Goal: Ask a question

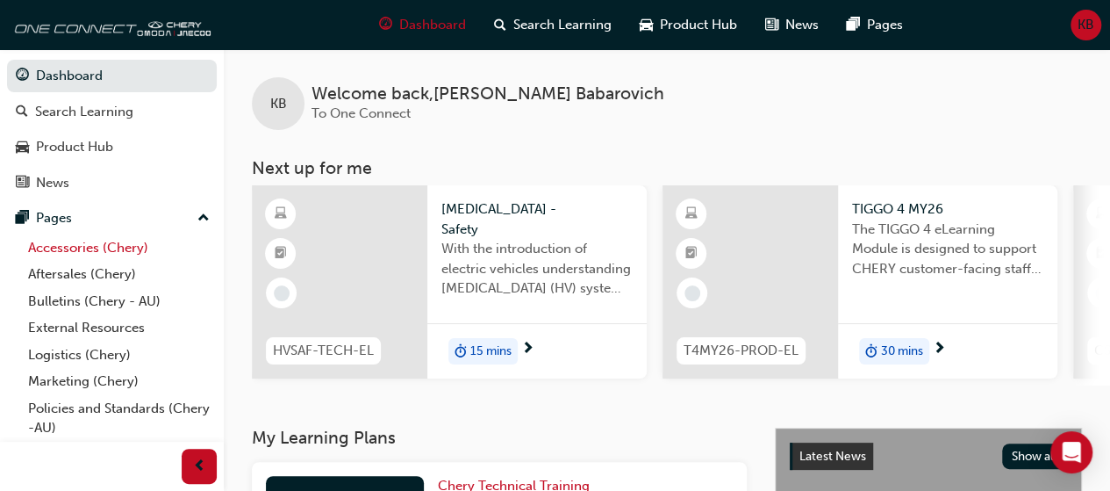
click at [111, 241] on link "Accessories (Chery)" at bounding box center [119, 247] width 196 height 27
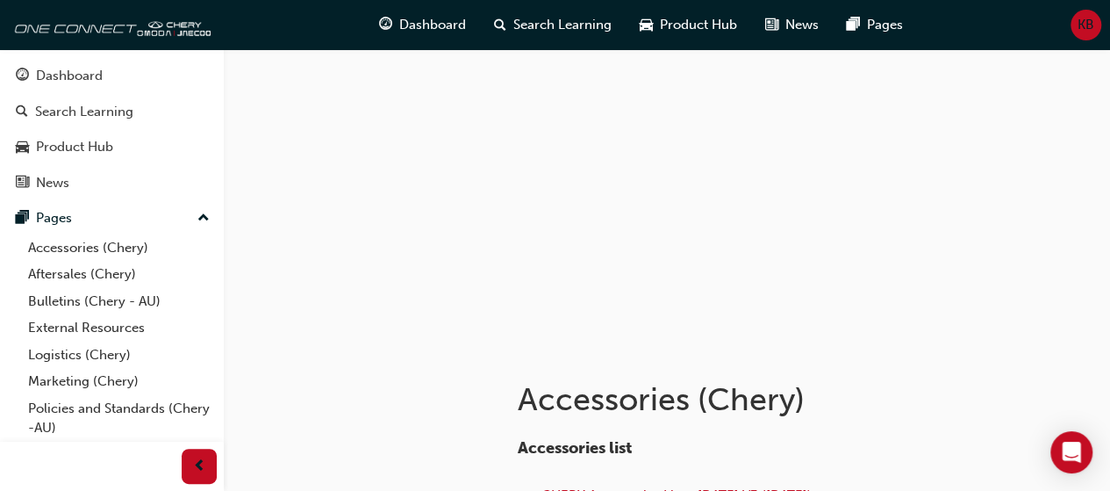
scroll to position [369, 0]
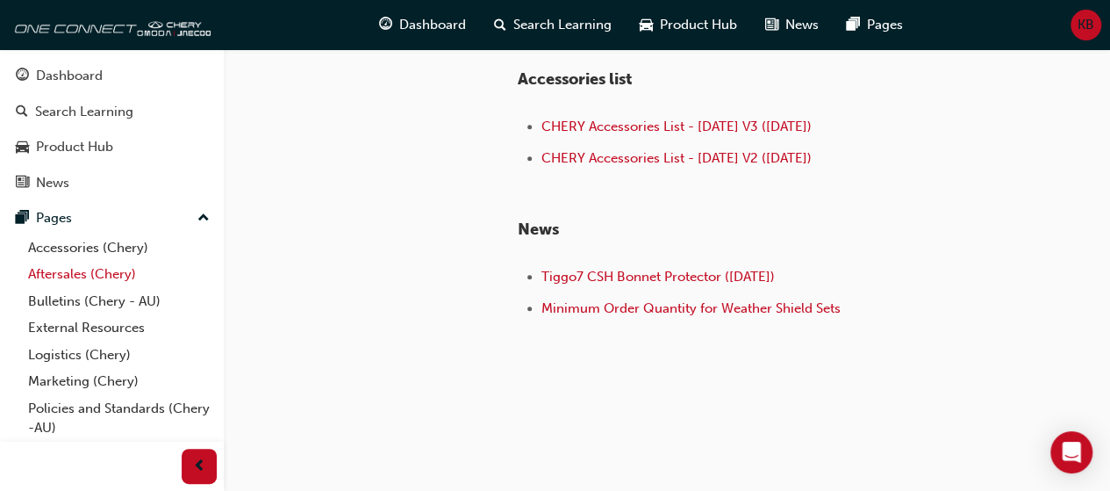
click at [77, 276] on link "Aftersales (Chery)" at bounding box center [119, 274] width 196 height 27
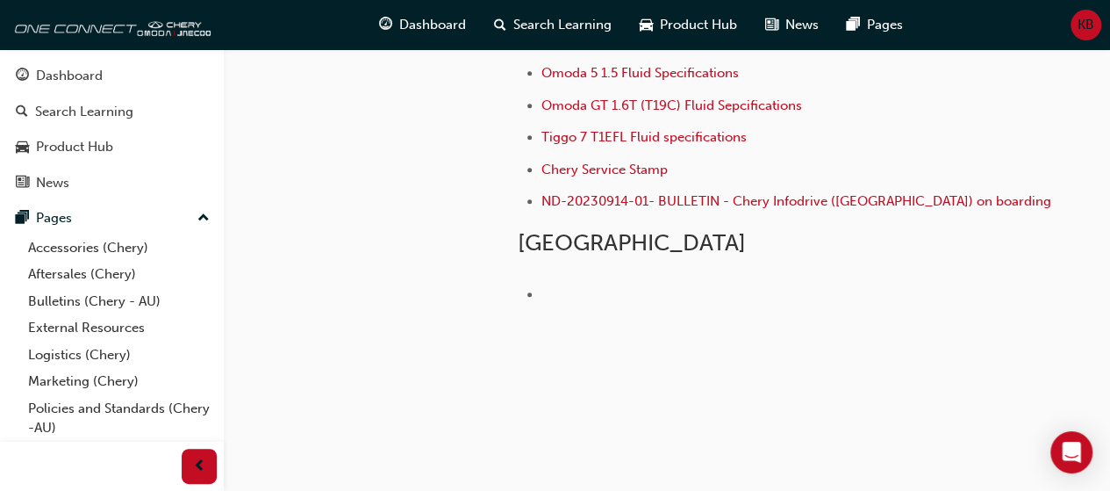
scroll to position [74, 0]
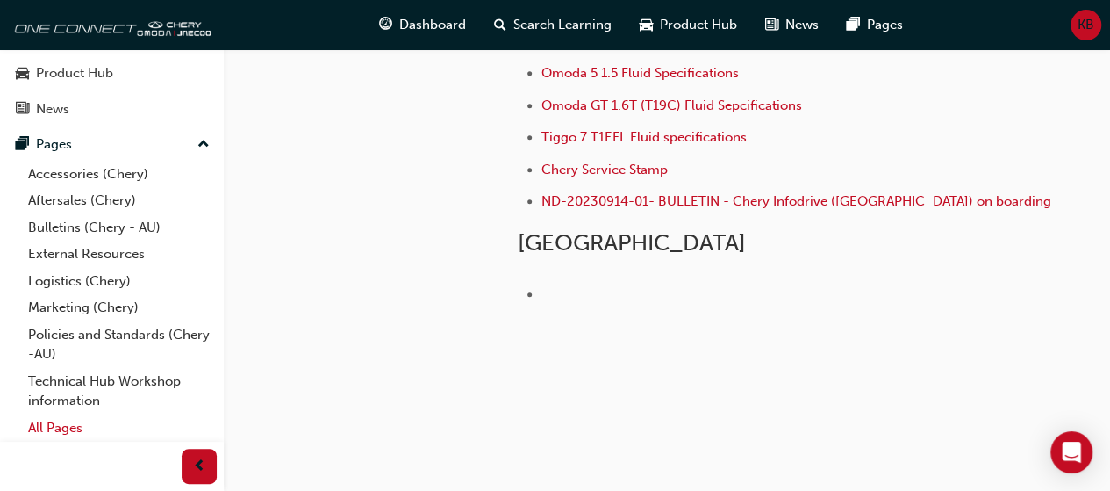
click at [136, 431] on link "All Pages" at bounding box center [119, 427] width 196 height 27
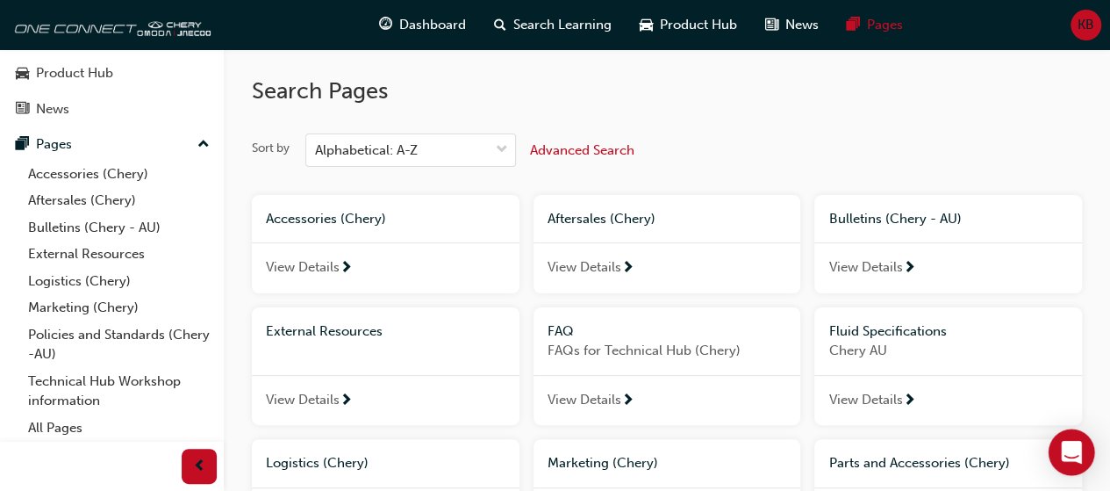
click at [1067, 454] on icon "Open Intercom Messenger" at bounding box center [1071, 452] width 20 height 23
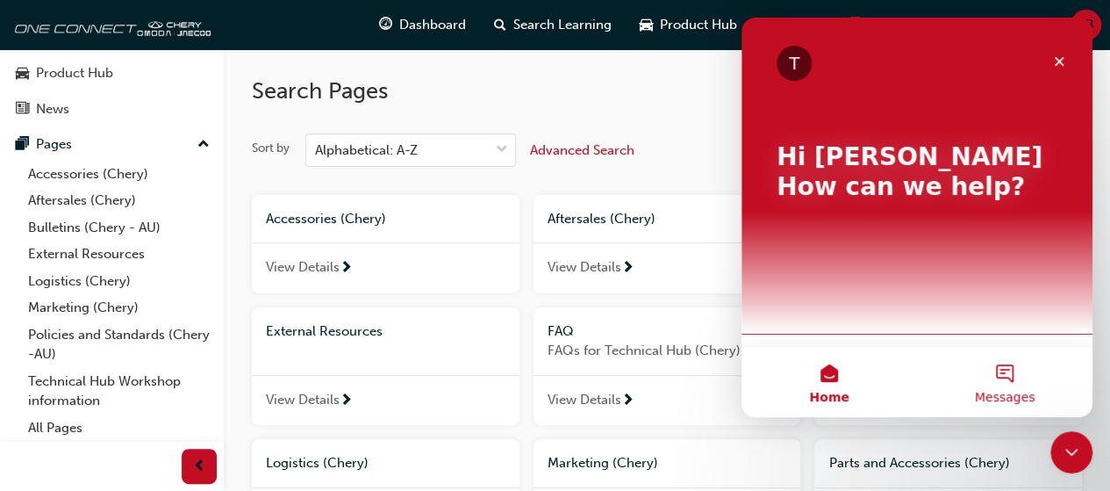
click at [1006, 391] on span "Messages" at bounding box center [1005, 397] width 61 height 12
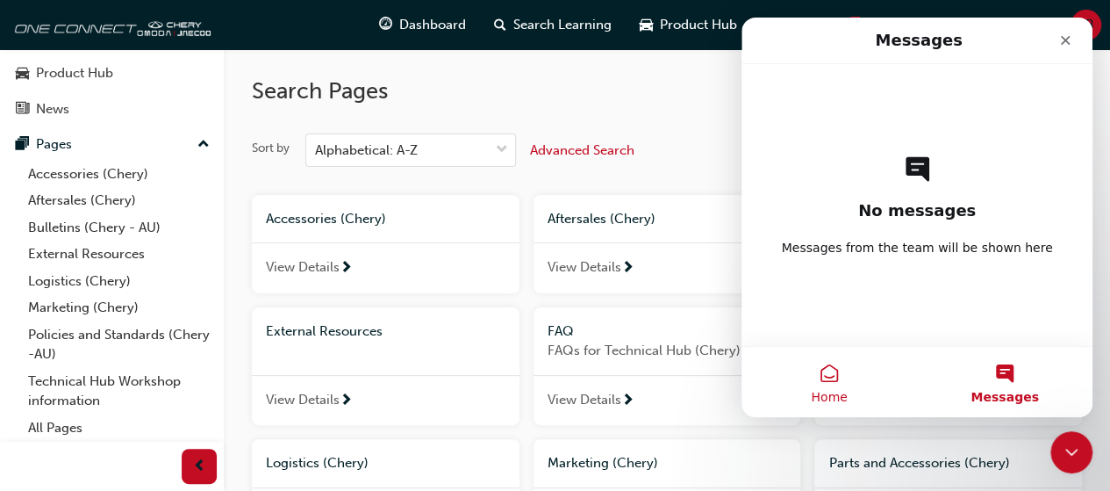
click at [847, 392] on button "Home" at bounding box center [830, 382] width 176 height 70
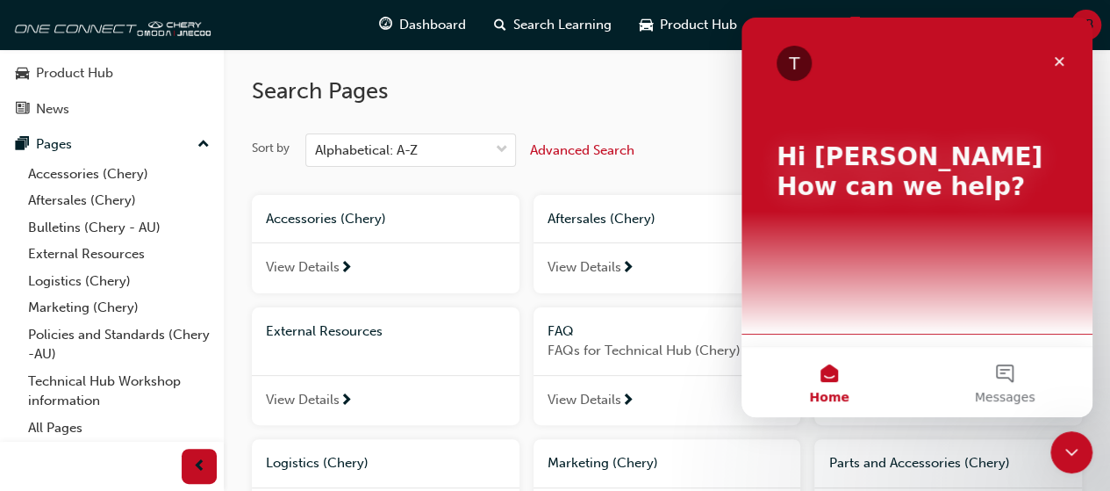
click at [903, 341] on div "T Hi [PERSON_NAME] 👋 How can we help?" at bounding box center [917, 182] width 351 height 328
click at [797, 62] on div "T" at bounding box center [794, 63] width 35 height 35
click at [1064, 59] on icon "Close" at bounding box center [1060, 61] width 14 height 14
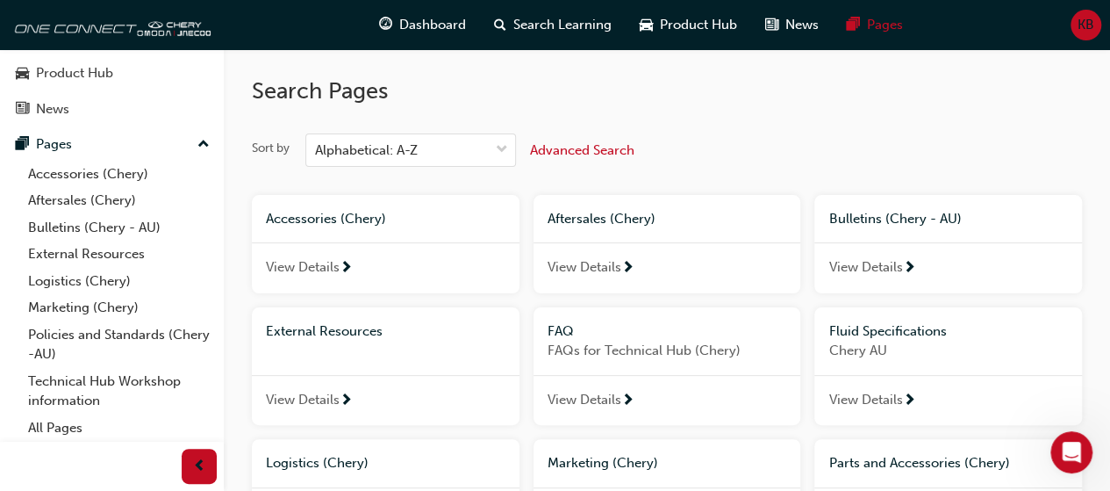
click at [1087, 28] on span "KB" at bounding box center [1086, 25] width 17 height 20
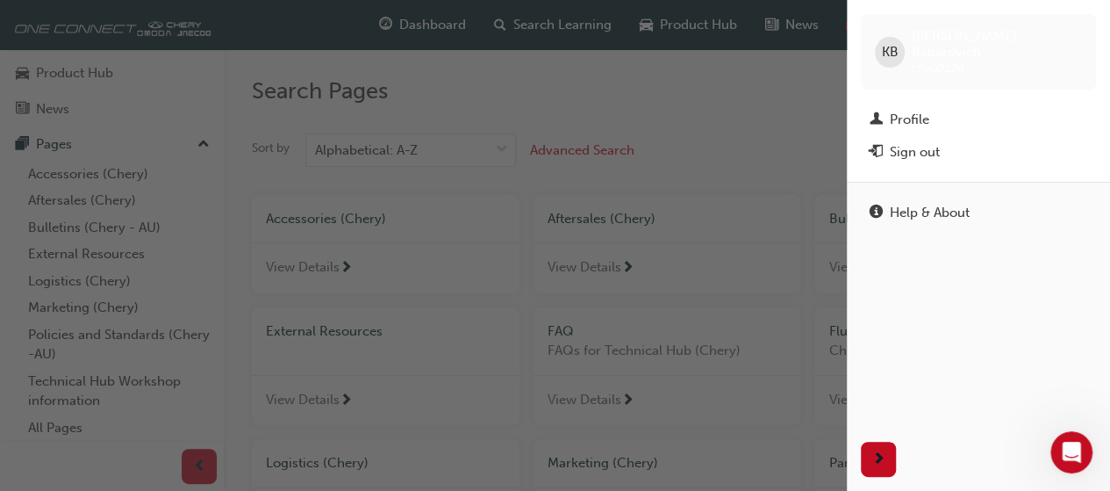
click at [761, 78] on div "button" at bounding box center [423, 245] width 847 height 491
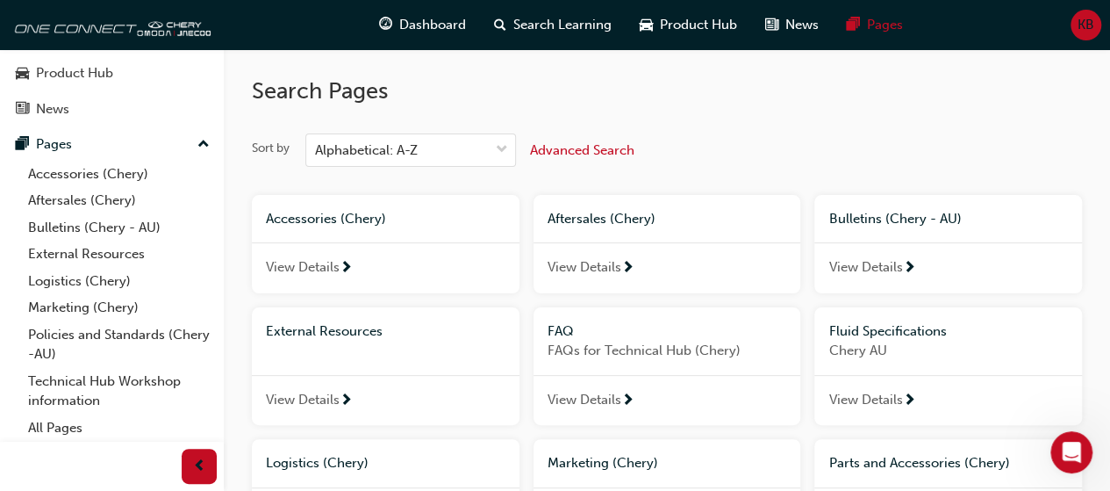
scroll to position [429, 0]
